Goal: Information Seeking & Learning: Understand process/instructions

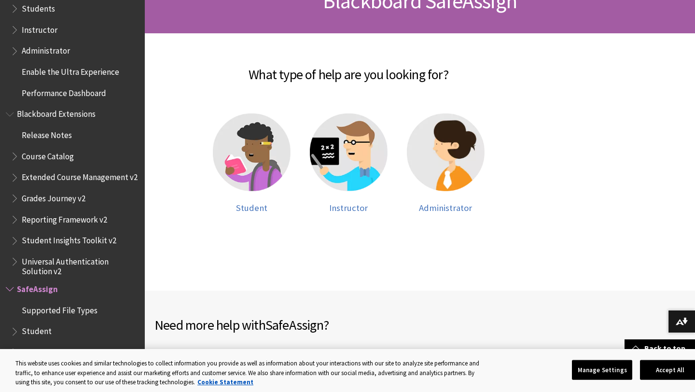
scroll to position [175, 0]
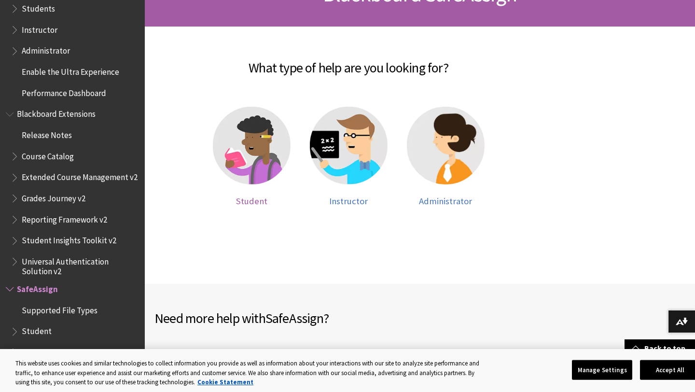
click at [254, 179] on img at bounding box center [252, 146] width 78 height 78
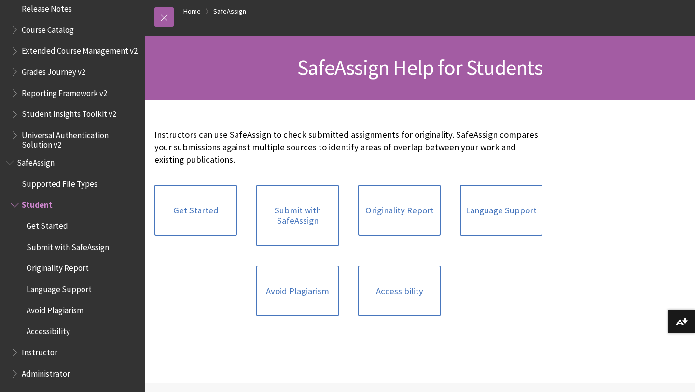
scroll to position [112, 0]
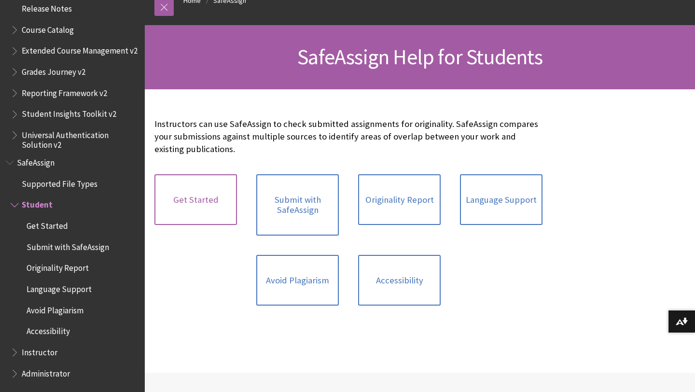
click at [215, 208] on link "Get Started" at bounding box center [195, 199] width 83 height 51
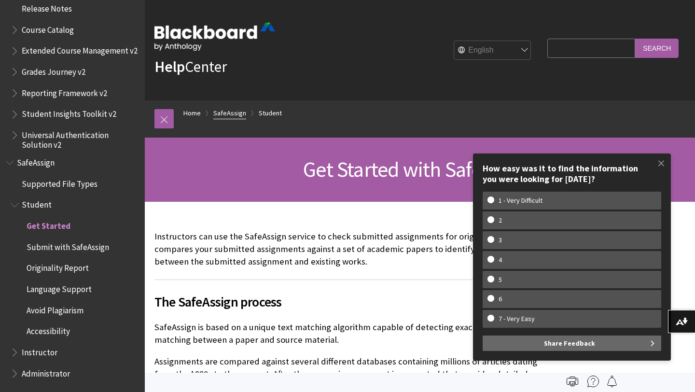
click at [240, 112] on link "SafeAssign" at bounding box center [229, 113] width 33 height 12
